Goal: Task Accomplishment & Management: Manage account settings

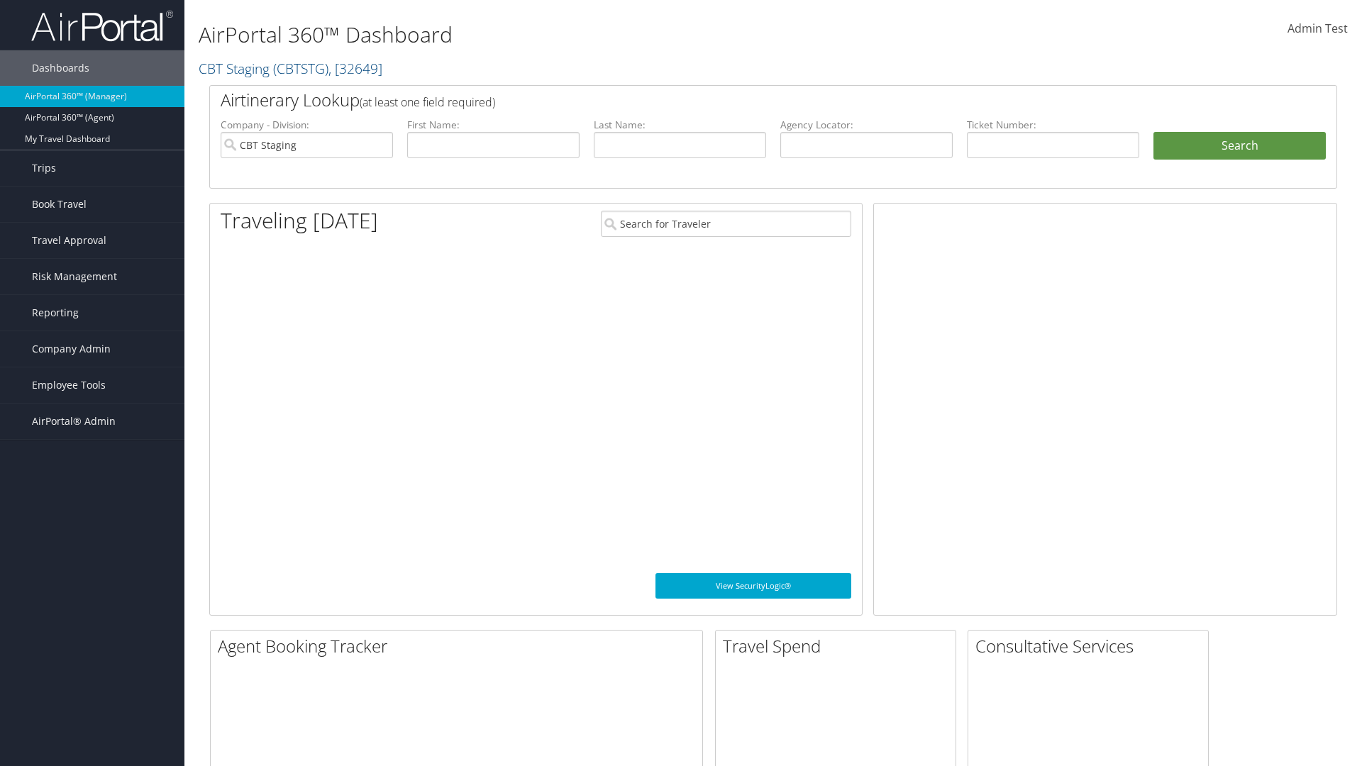
click at [92, 349] on span "Company Admin" at bounding box center [71, 348] width 79 height 35
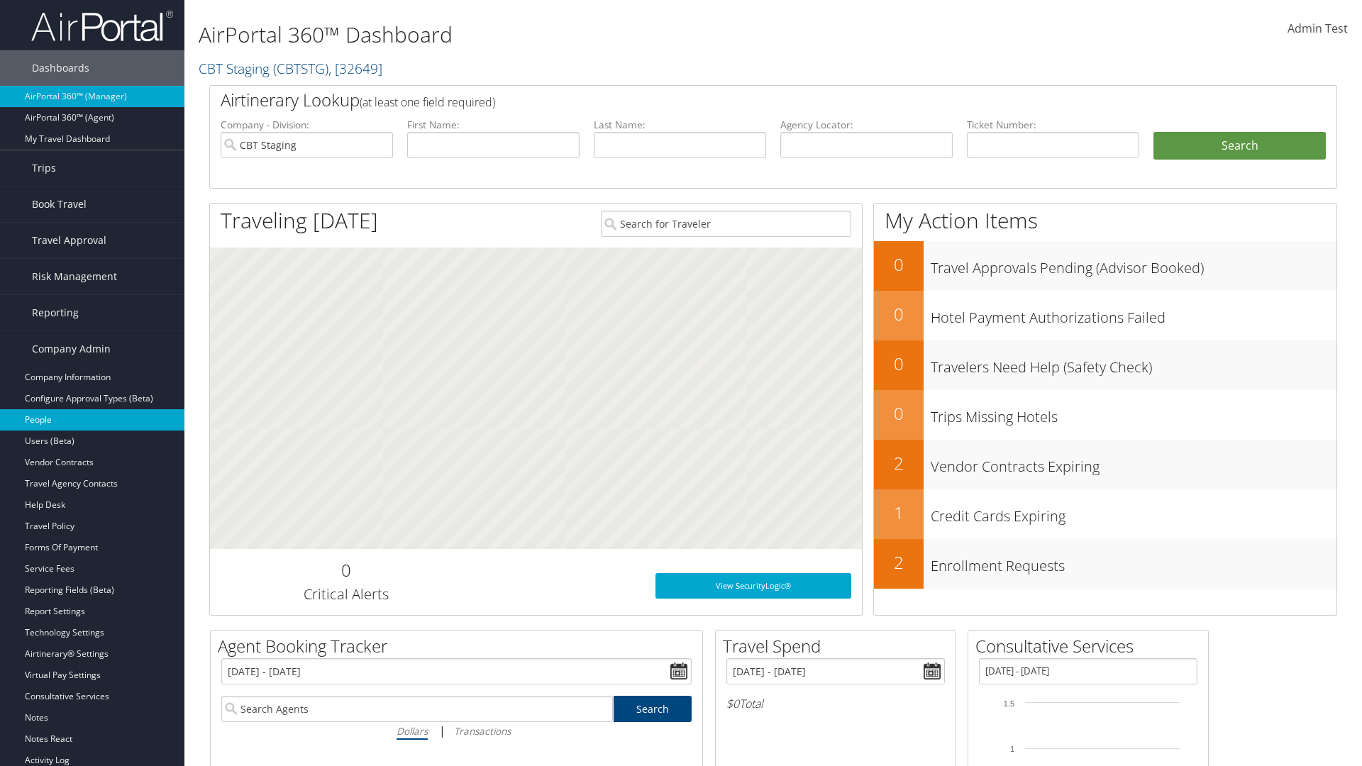
click at [92, 420] on link "People" at bounding box center [92, 419] width 184 height 21
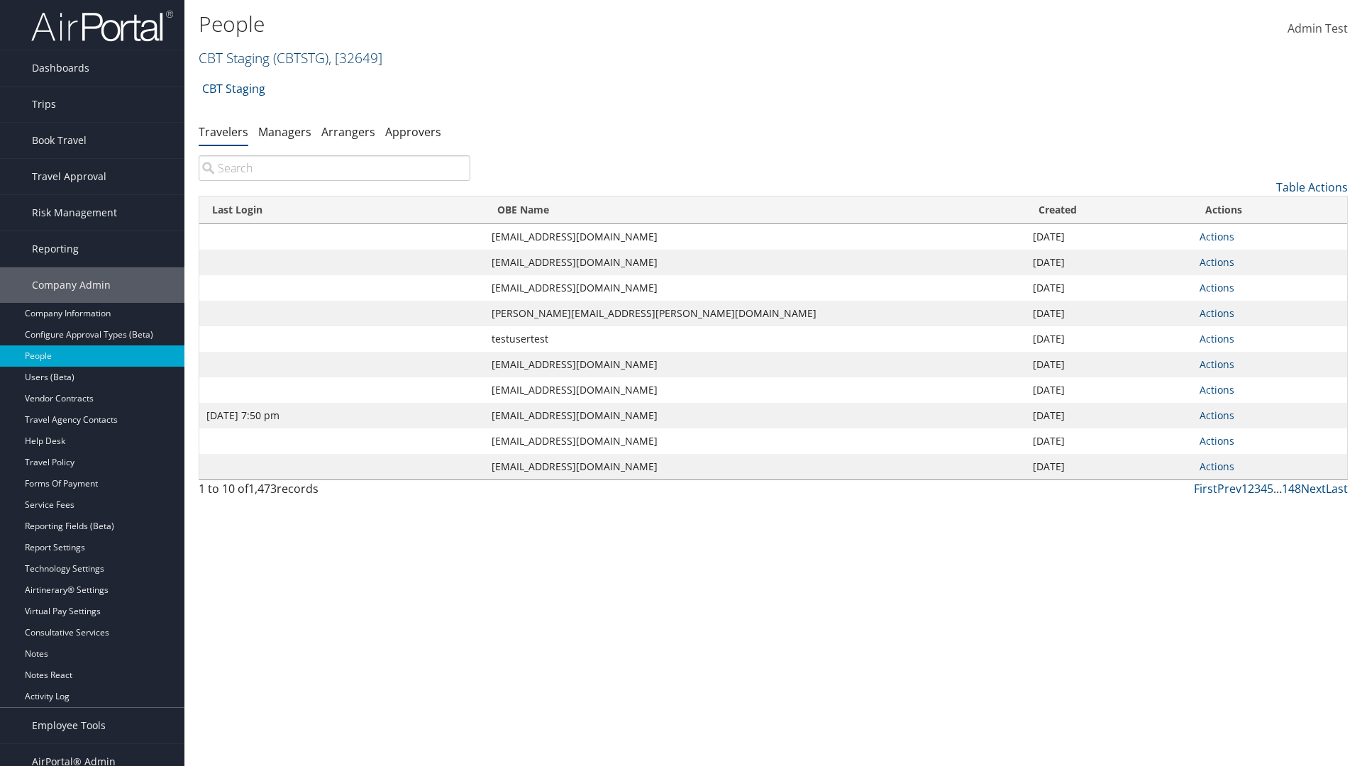
click at [234, 57] on link "CBT Staging ( CBTSTG ) , [ 32649 ]" at bounding box center [291, 57] width 184 height 19
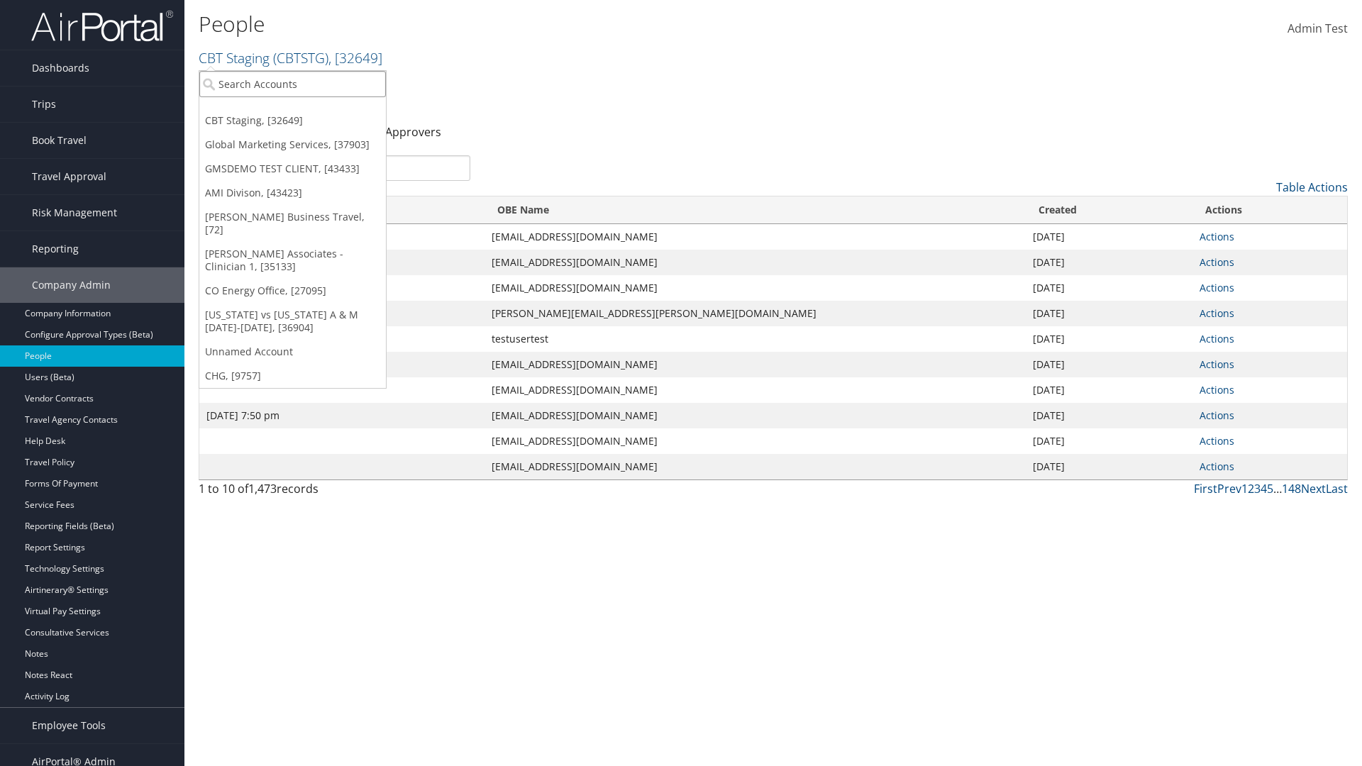
click at [292, 84] on input "search" at bounding box center [292, 84] width 187 height 26
type input "Global Marketing Services"
click at [306, 110] on div "Global Marketing Services (301946), [37903]" at bounding box center [306, 110] width 228 height 13
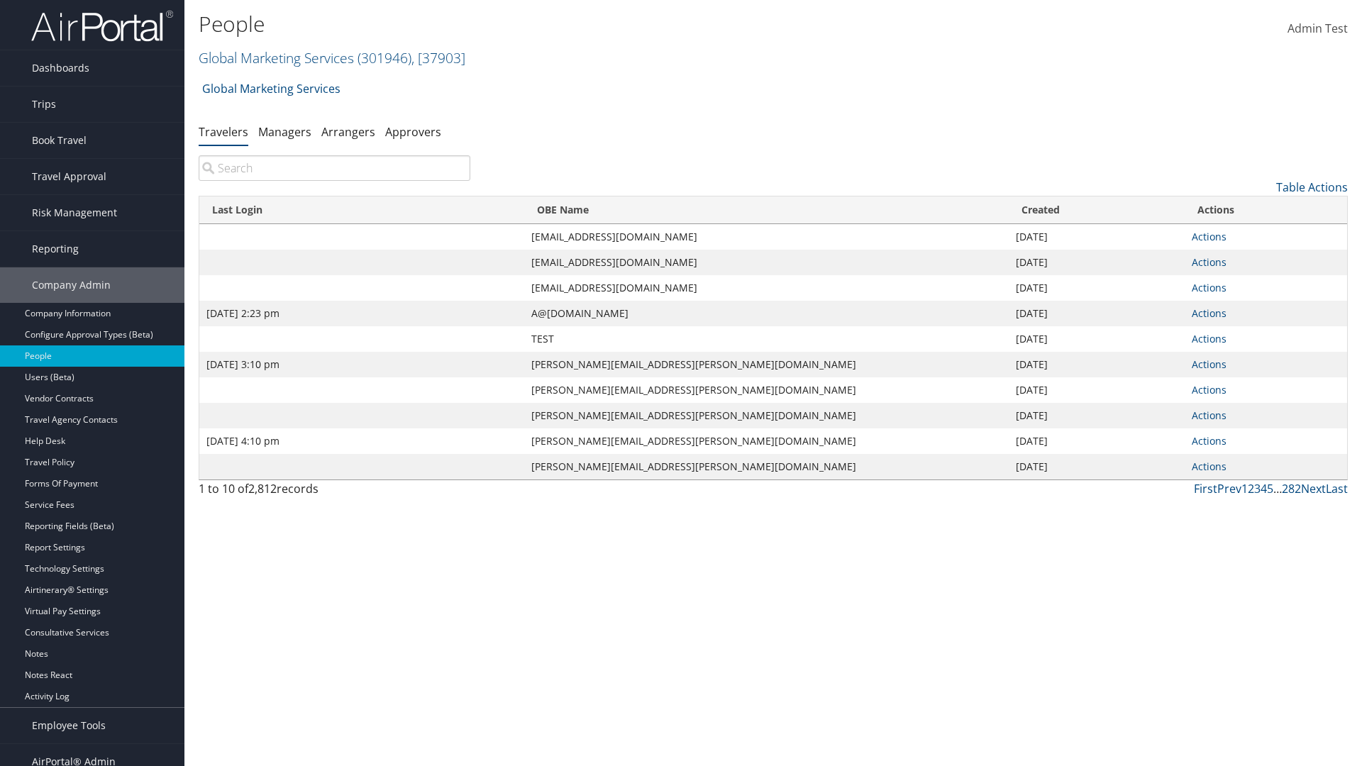
click at [334, 168] on input "search" at bounding box center [335, 168] width 272 height 26
type input "[DATE] 2:23 pm"
